Goal: Communication & Community: Answer question/provide support

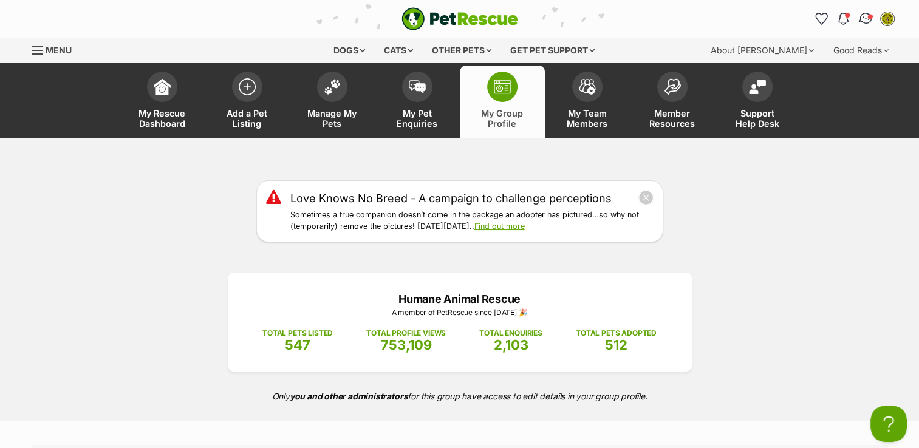
click at [869, 16] on span "Conversations" at bounding box center [870, 16] width 6 height 6
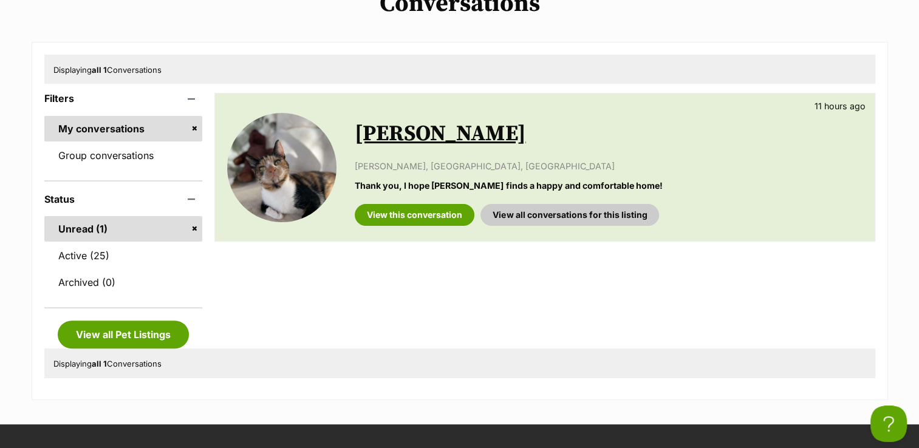
scroll to position [272, 0]
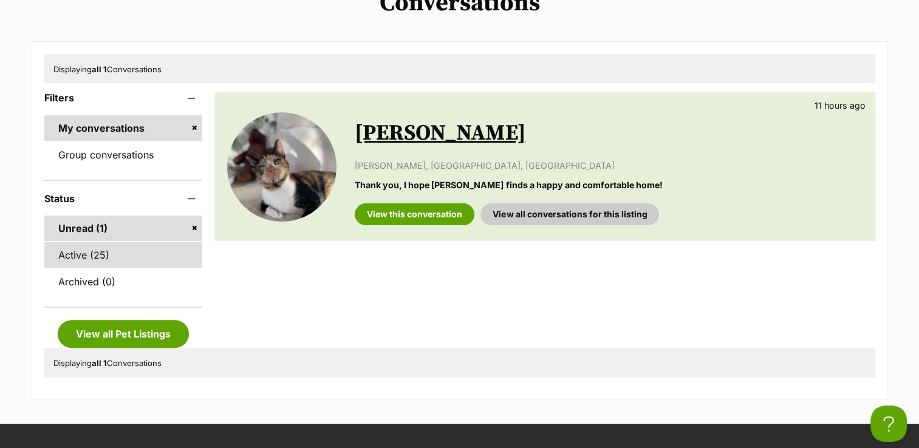
click at [156, 254] on link "Active (25)" at bounding box center [123, 255] width 159 height 26
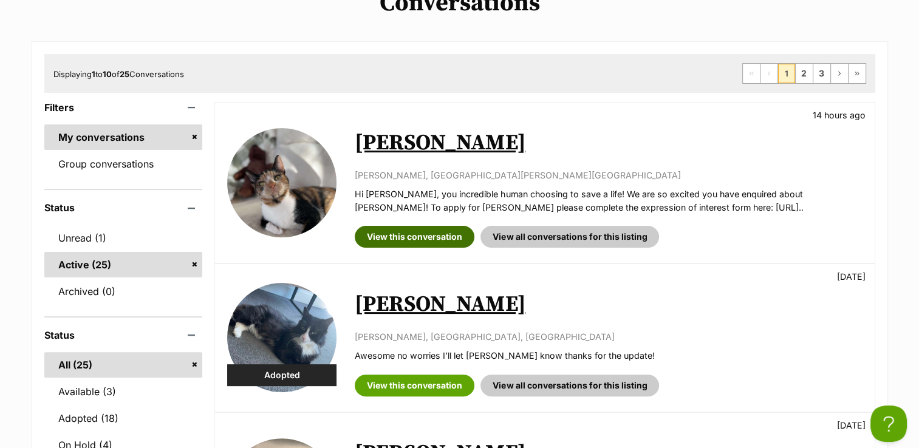
click at [407, 230] on link "View this conversation" at bounding box center [415, 237] width 120 height 22
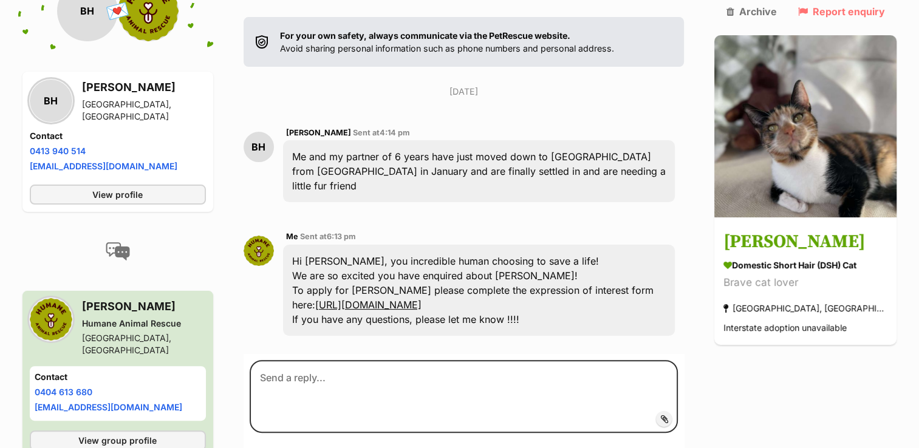
scroll to position [267, 0]
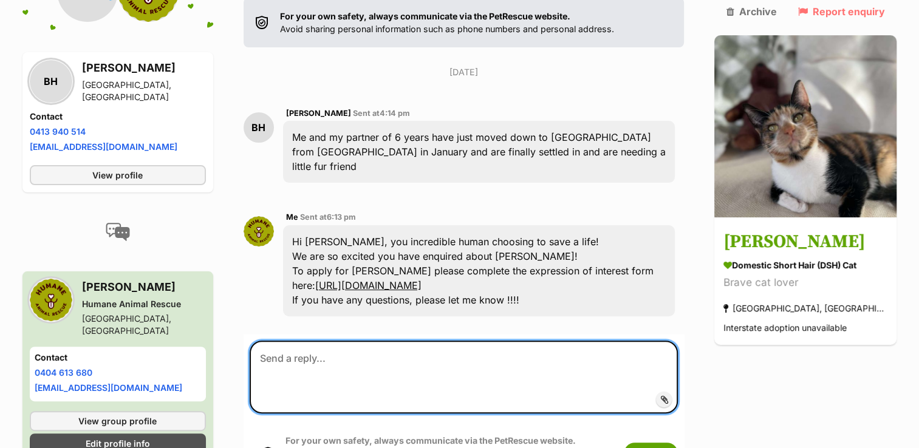
click at [430, 341] on textarea at bounding box center [464, 377] width 429 height 73
click at [507, 341] on textarea "Hi Bailey, I just wanted to clarify whether you" at bounding box center [464, 377] width 429 height 73
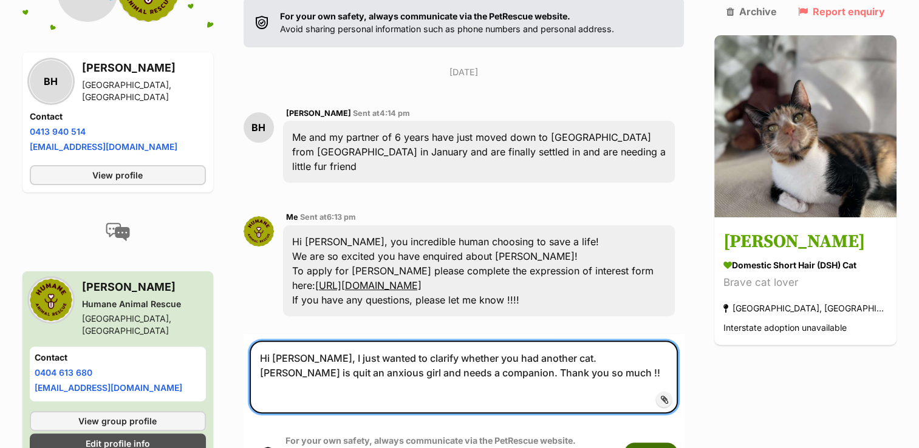
type textarea "Hi Bailey, I just wanted to clarify whether you had another cat. Griselda is qu…"
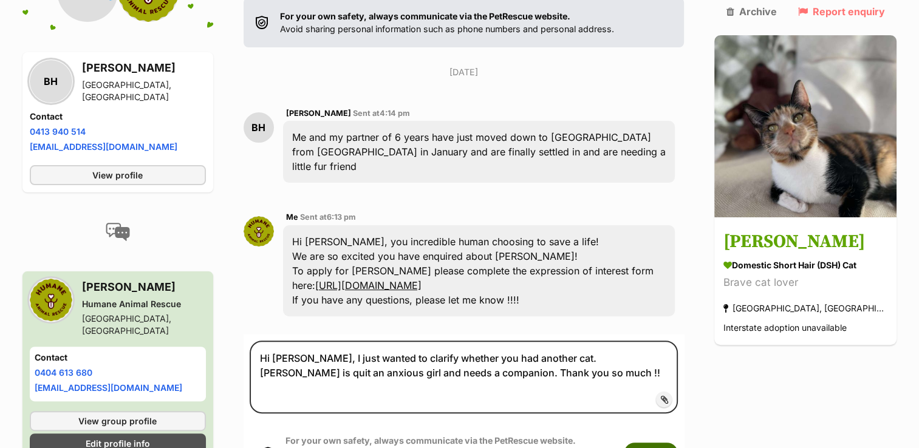
click at [669, 443] on button "Submit" at bounding box center [651, 454] width 54 height 22
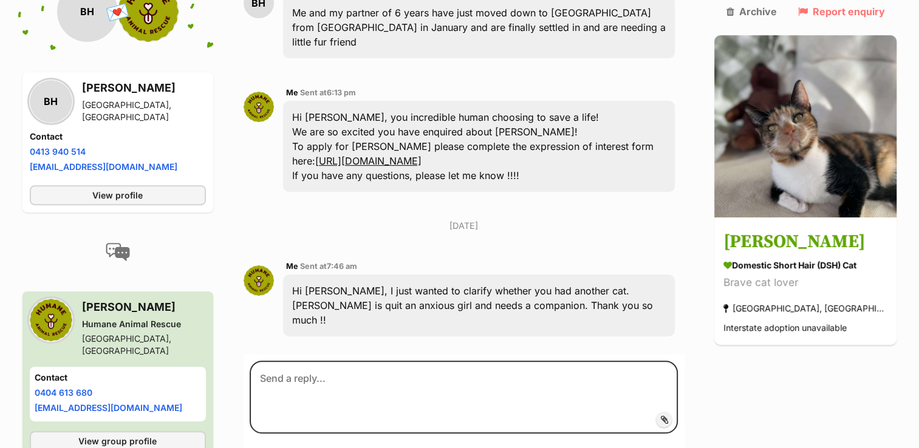
scroll to position [425, 0]
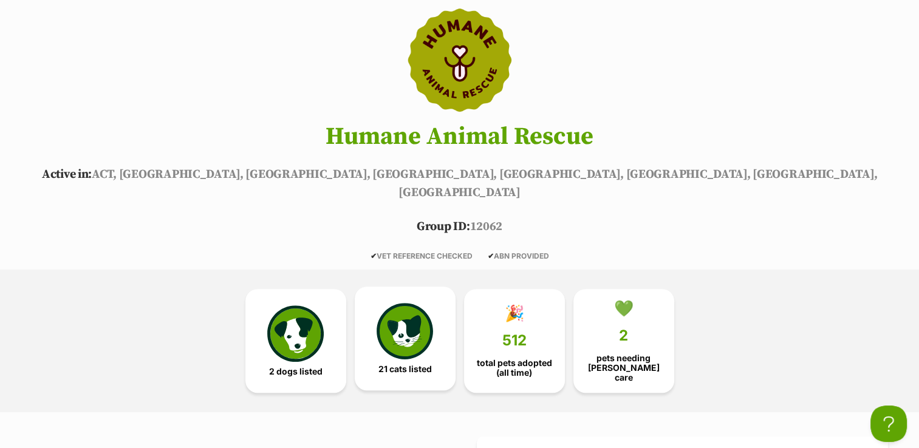
click at [389, 310] on img at bounding box center [405, 331] width 56 height 56
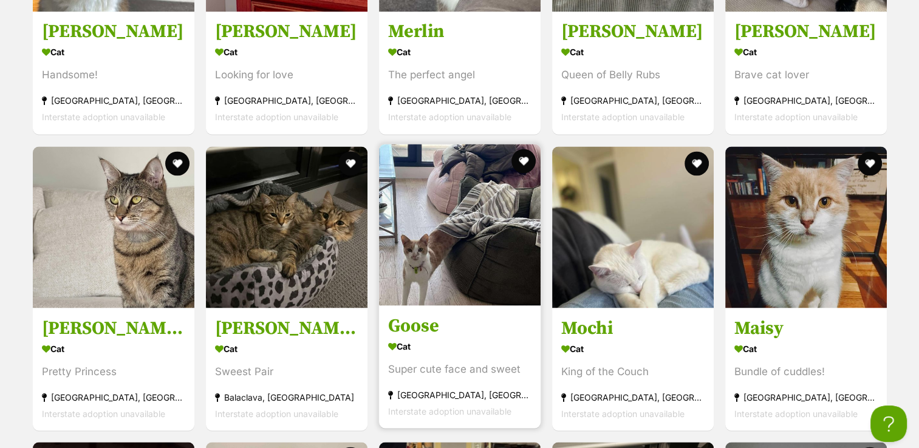
scroll to position [1981, 0]
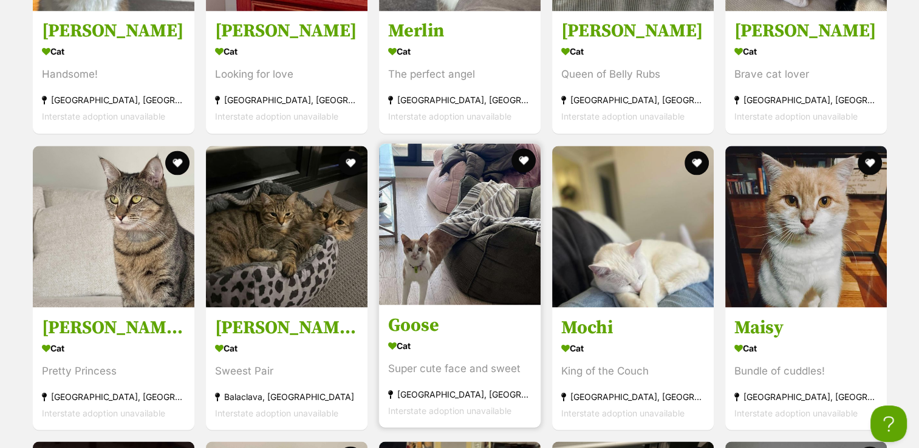
click at [452, 337] on div "Cat" at bounding box center [459, 346] width 143 height 18
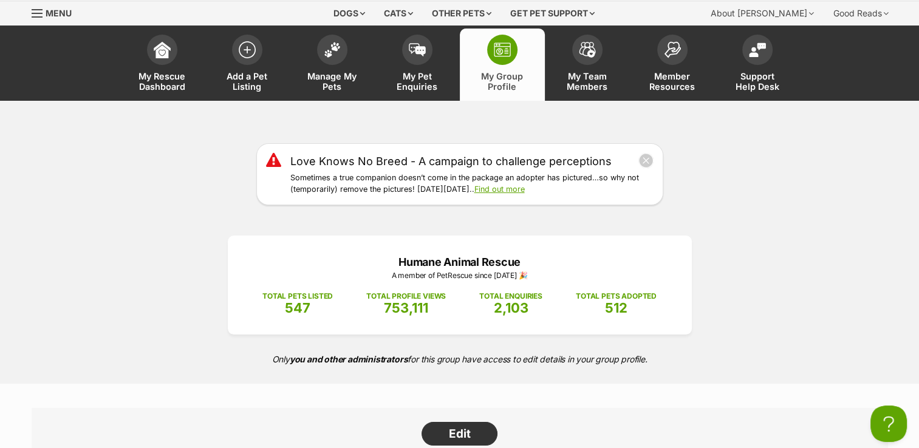
scroll to position [0, 0]
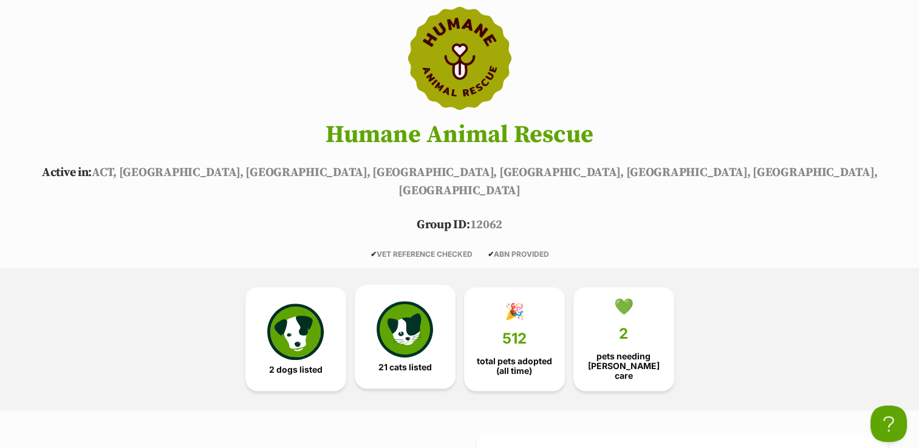
click at [414, 315] on img at bounding box center [405, 329] width 56 height 56
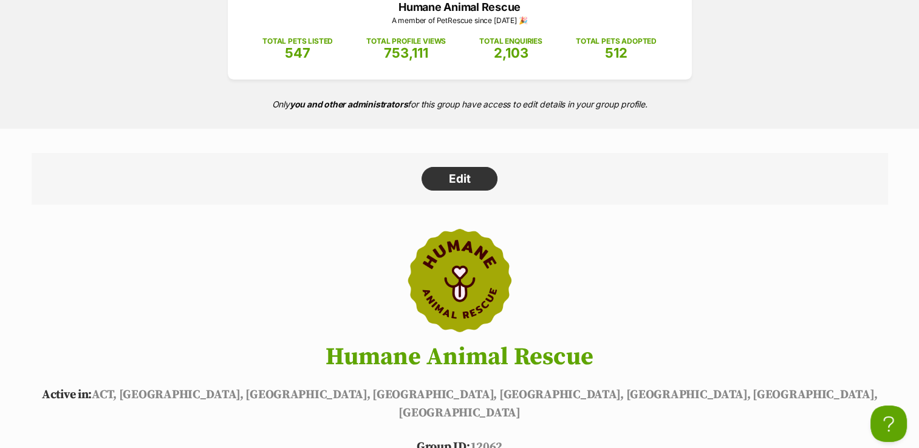
scroll to position [291, 0]
